Goal: Task Accomplishment & Management: Manage account settings

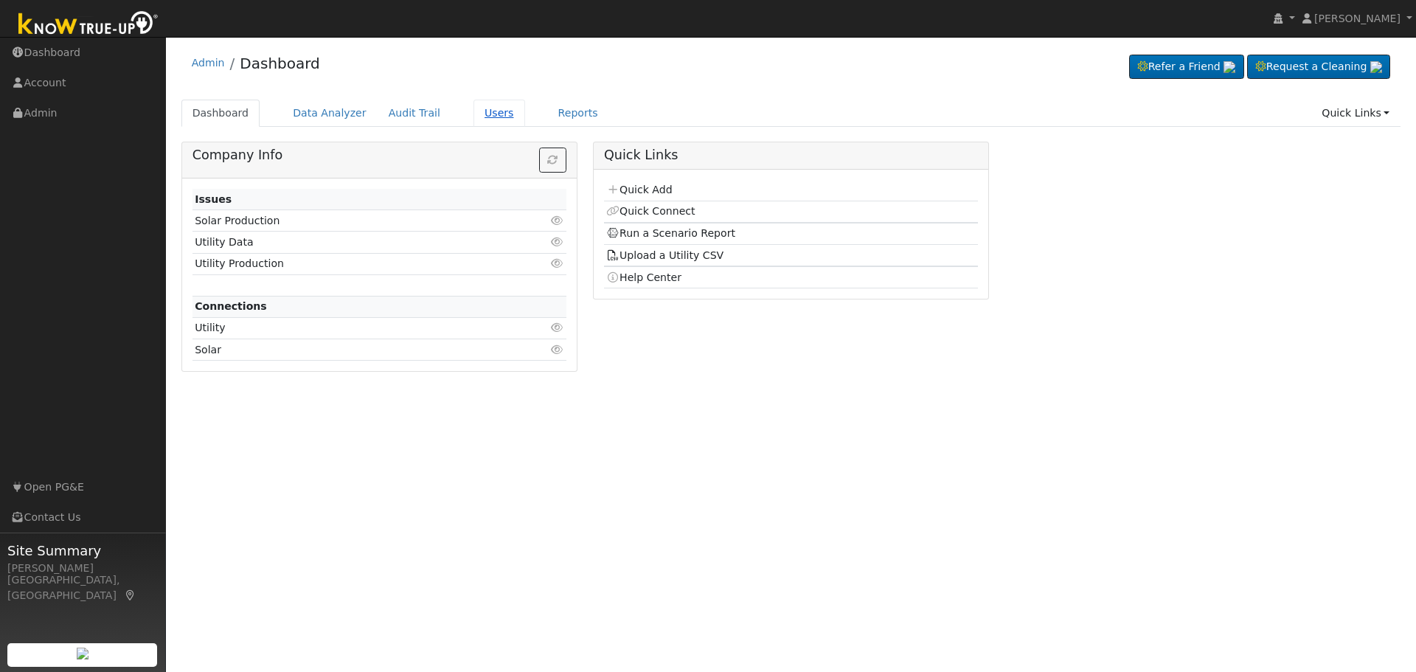
click at [475, 114] on link "Users" at bounding box center [499, 113] width 52 height 27
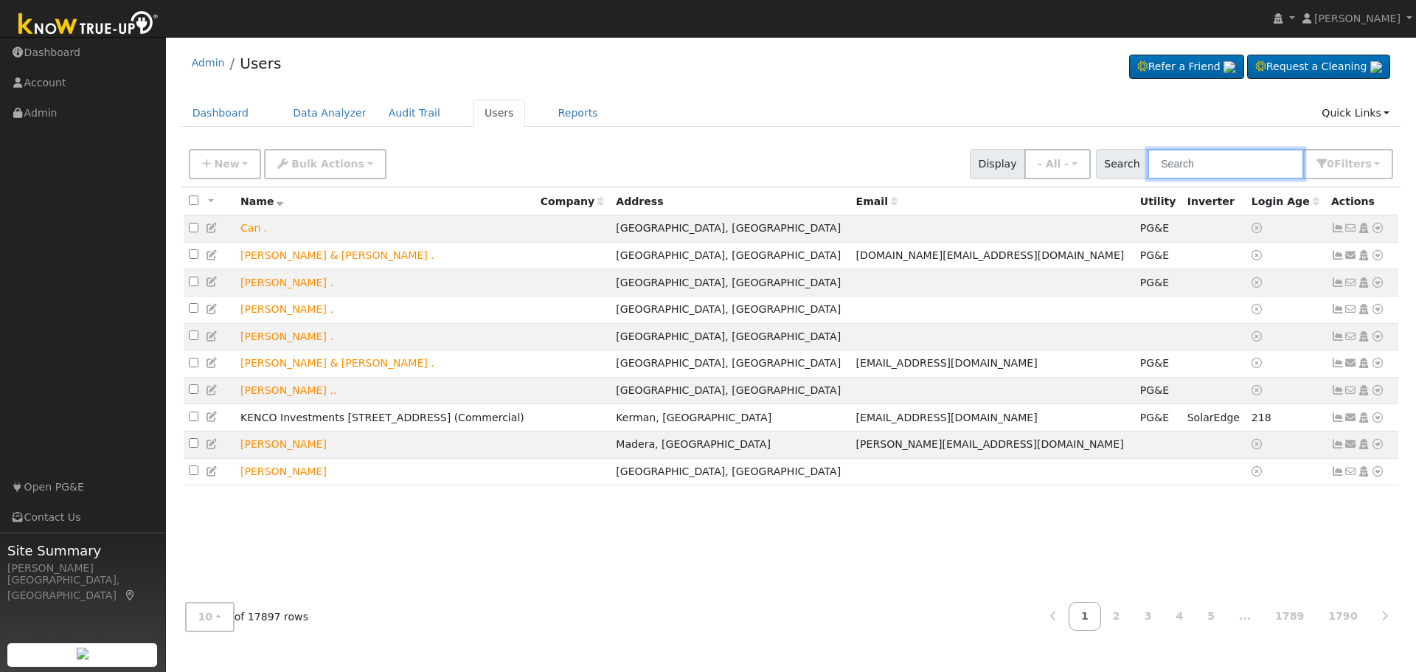
click at [1205, 160] on input "text" at bounding box center [1225, 164] width 156 height 30
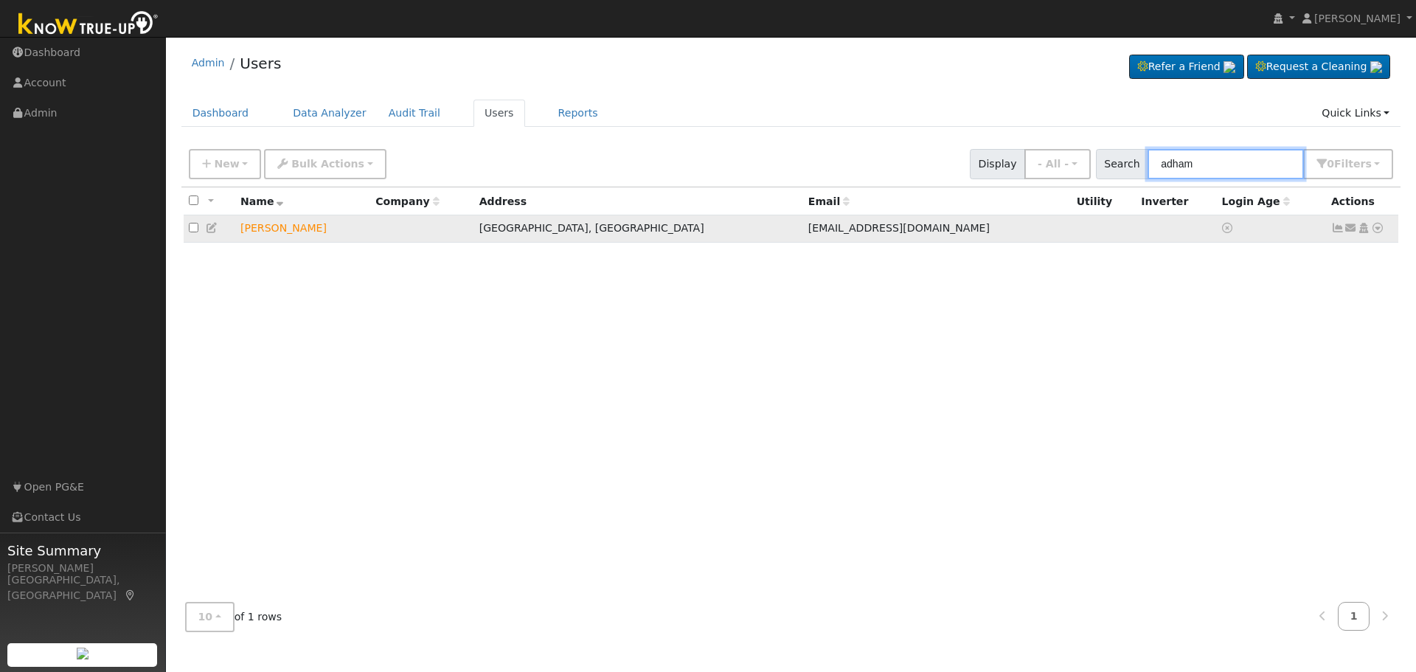
type input "adham"
click at [1361, 233] on icon at bounding box center [1363, 228] width 13 height 10
